Goal: Information Seeking & Learning: Learn about a topic

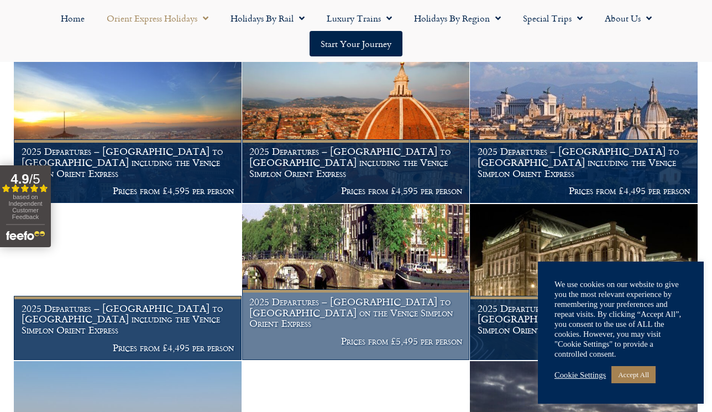
scroll to position [720, 0]
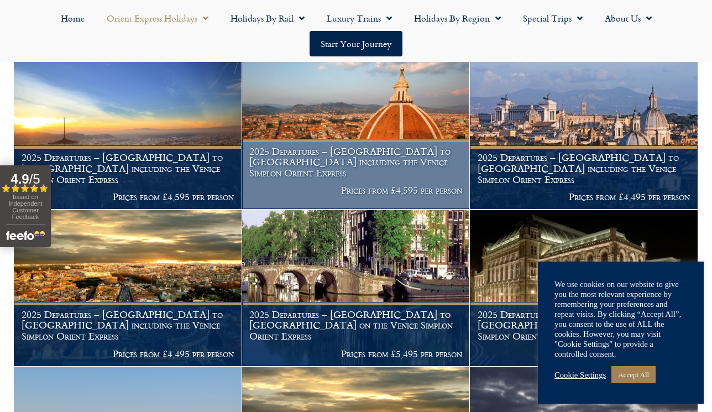
click at [370, 165] on h1 "2025 Departures – [GEOGRAPHIC_DATA] to [GEOGRAPHIC_DATA] including the Venice S…" at bounding box center [355, 162] width 213 height 33
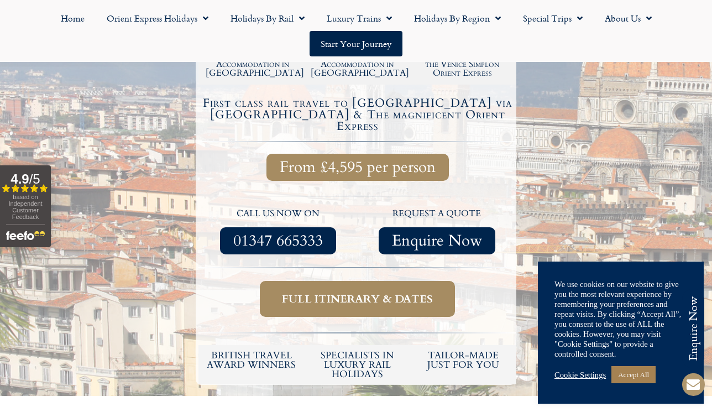
scroll to position [344, 0]
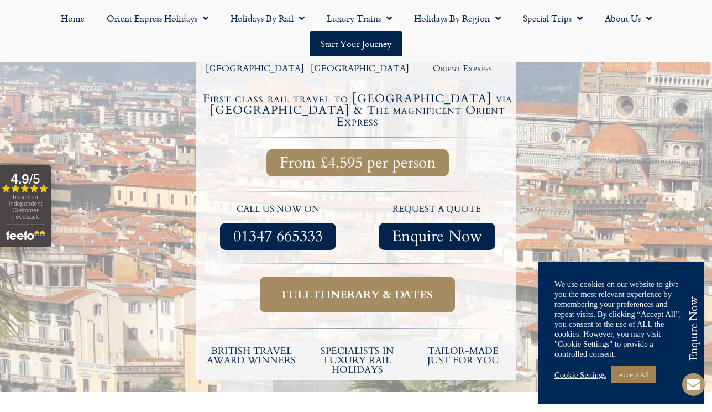
click at [359, 287] on span "Full itinerary & dates" at bounding box center [357, 294] width 151 height 14
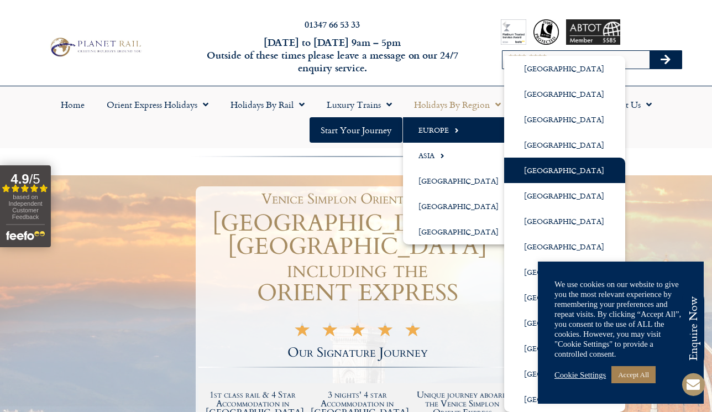
click at [539, 171] on link "[GEOGRAPHIC_DATA]" at bounding box center [564, 170] width 121 height 25
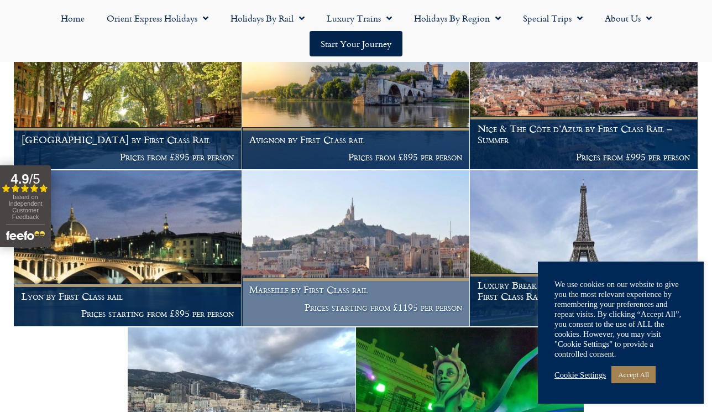
scroll to position [1219, 0]
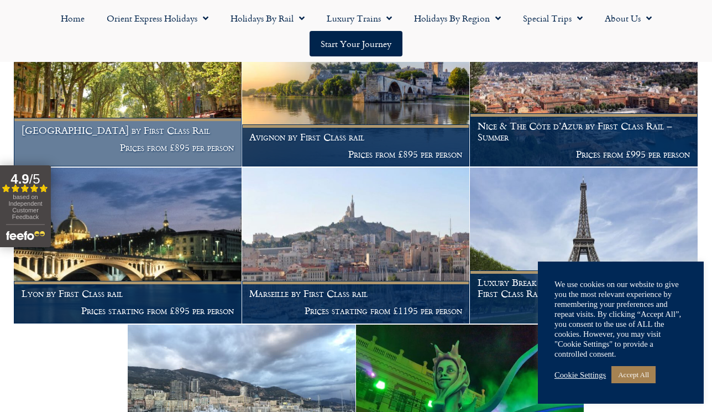
click at [164, 93] on img at bounding box center [128, 88] width 228 height 155
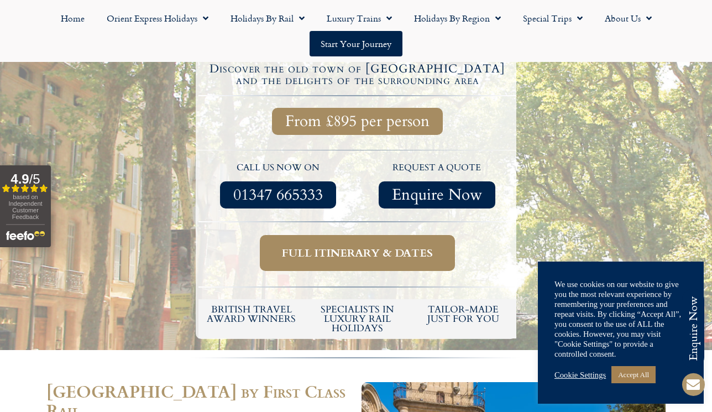
scroll to position [348, 0]
click at [370, 246] on span "Full itinerary & dates" at bounding box center [357, 253] width 151 height 14
click at [363, 246] on span "Full itinerary & dates" at bounding box center [357, 253] width 151 height 14
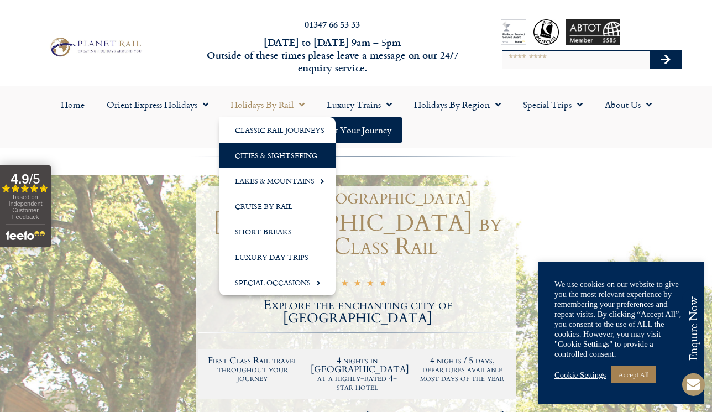
click at [281, 156] on link "Cities & Sightseeing" at bounding box center [277, 155] width 116 height 25
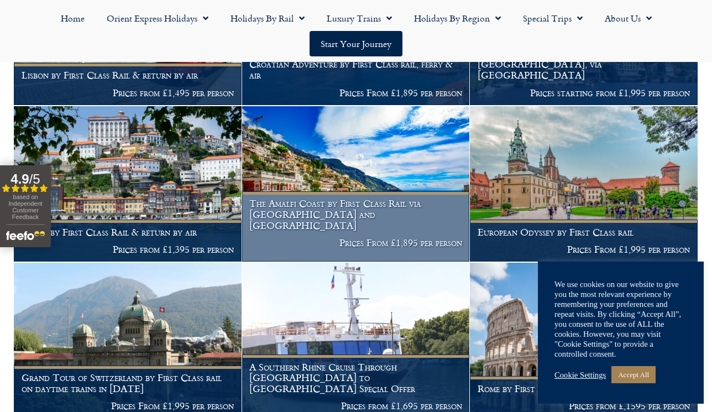
scroll to position [764, 0]
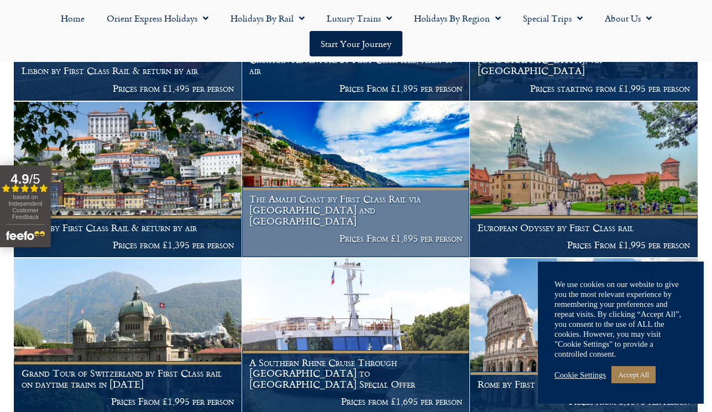
click at [360, 167] on img at bounding box center [356, 179] width 228 height 155
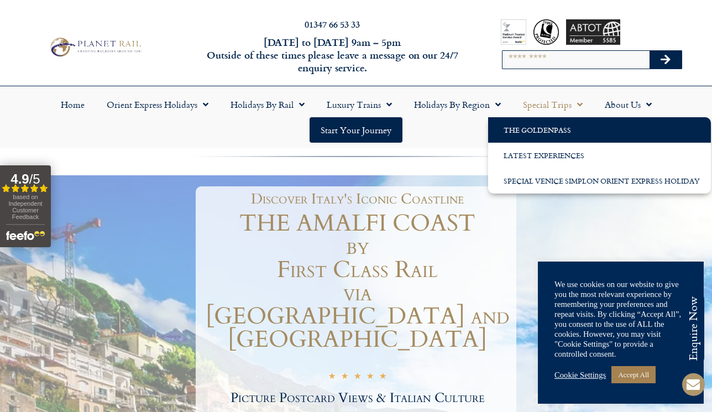
click at [564, 126] on link "The GoldenPass" at bounding box center [599, 129] width 223 height 25
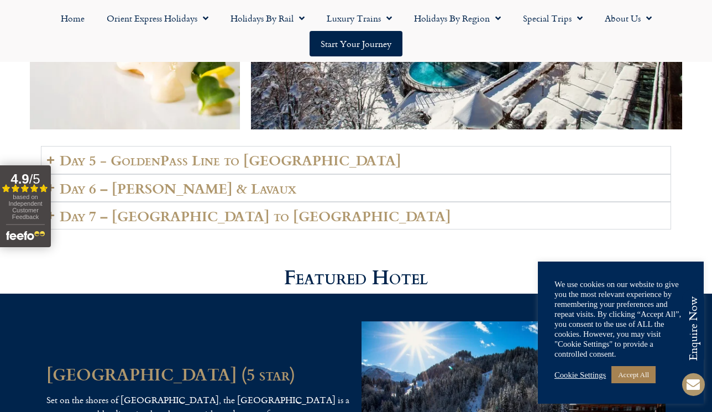
scroll to position [2452, 0]
